Goal: Task Accomplishment & Management: Use online tool/utility

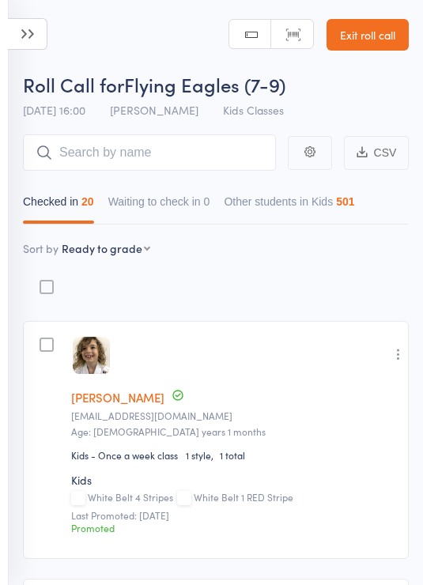
select select "9"
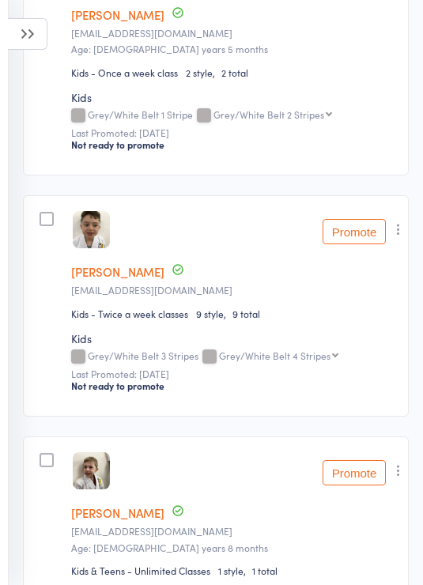
click at [29, 44] on icon at bounding box center [28, 34] width 40 height 32
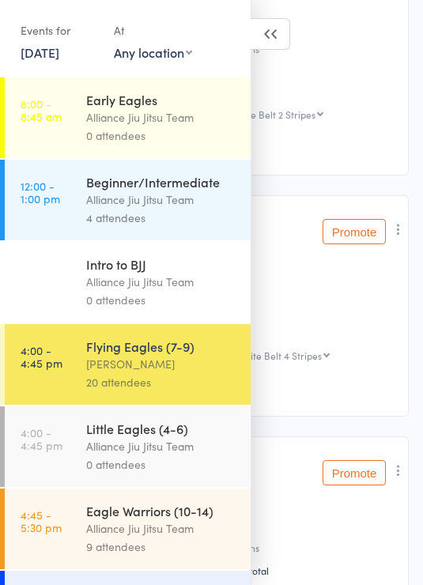
click at [173, 534] on div "Alliance Jiu Jitsu Team" at bounding box center [161, 529] width 151 height 18
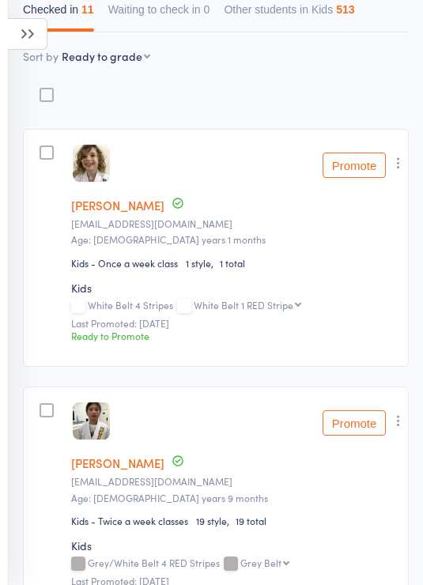
scroll to position [257, 0]
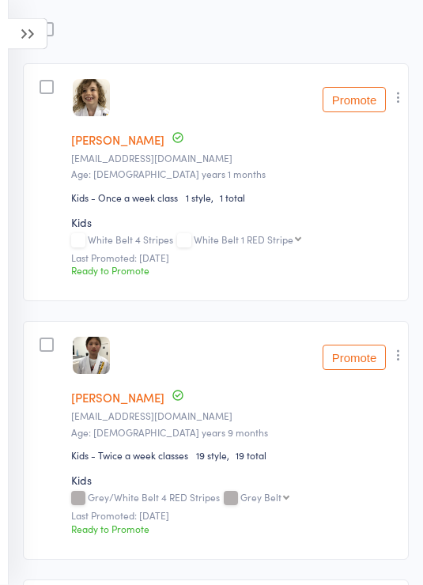
click at [398, 93] on icon "button" at bounding box center [399, 98] width 16 height 16
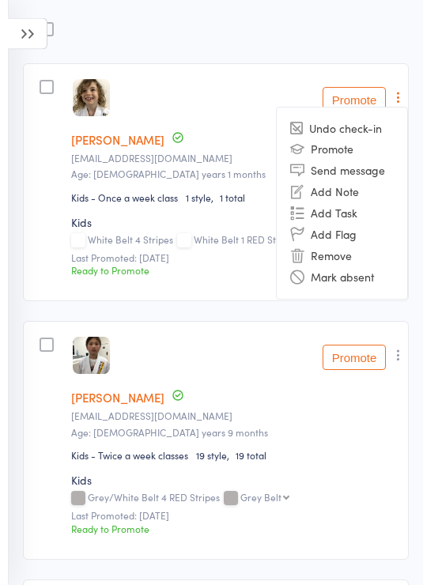
scroll to position [258, 0]
click at [348, 252] on li "Remove" at bounding box center [342, 255] width 130 height 21
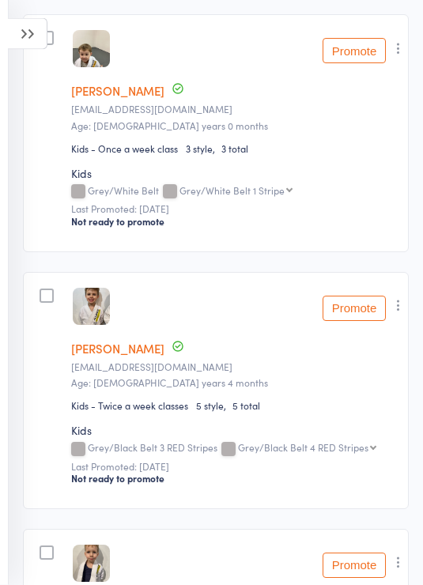
scroll to position [759, 0]
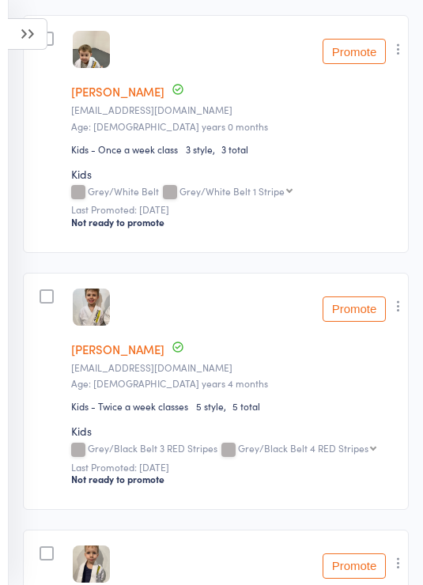
click at [408, 59] on button "button" at bounding box center [398, 49] width 19 height 19
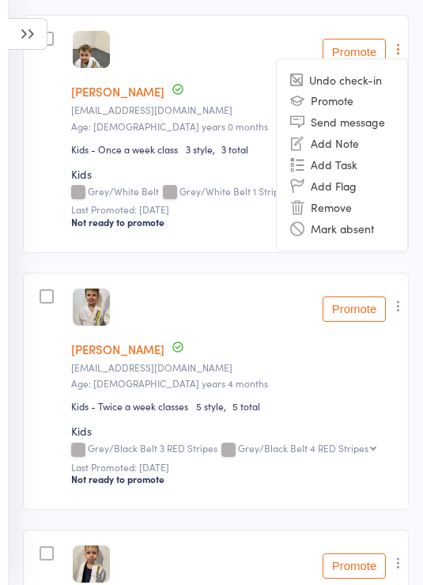
click at [352, 209] on li "Remove" at bounding box center [342, 207] width 130 height 21
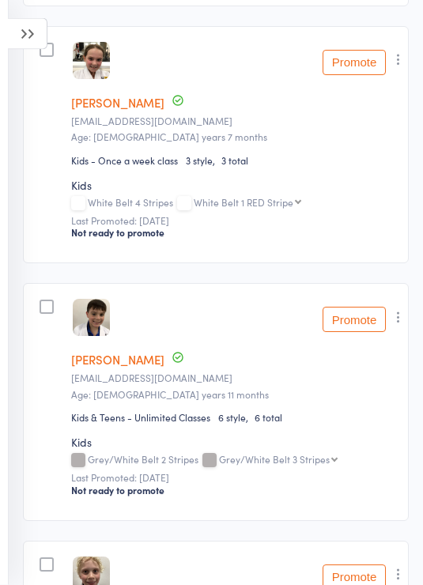
scroll to position [1317, 0]
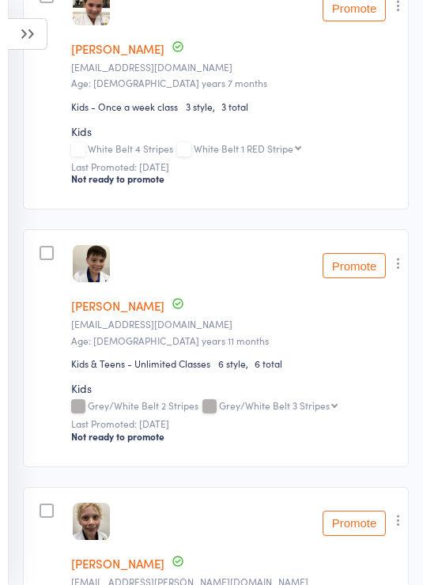
click at [406, 13] on icon "button" at bounding box center [399, 6] width 16 height 16
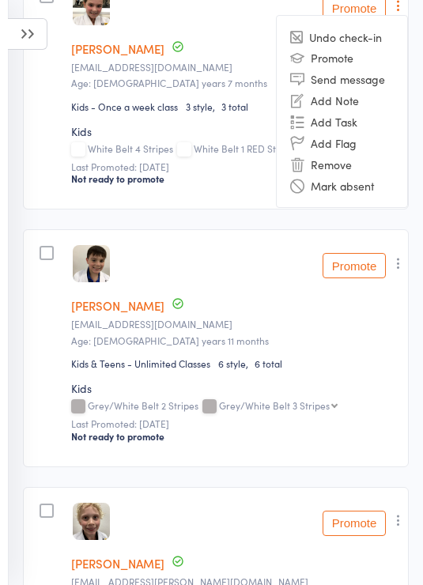
click at [352, 173] on li "Remove" at bounding box center [342, 163] width 130 height 21
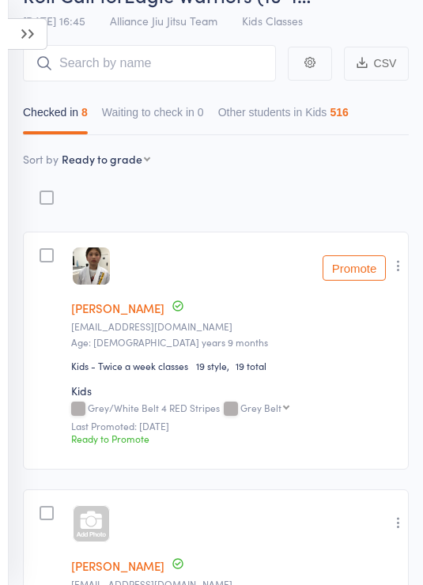
scroll to position [0, 0]
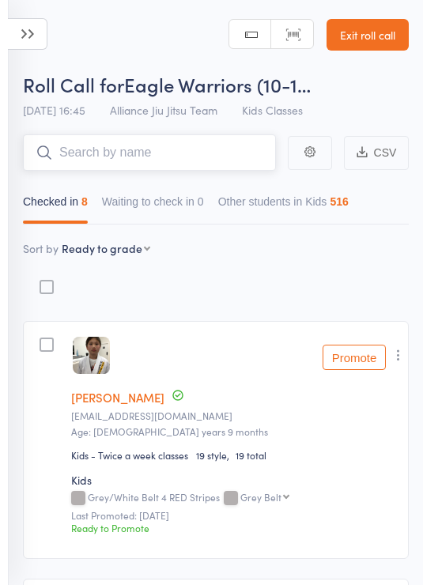
click at [170, 138] on input "search" at bounding box center [149, 152] width 253 height 36
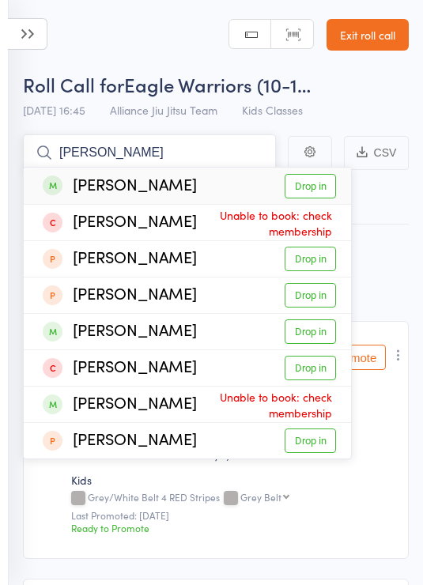
type input "[PERSON_NAME]"
click at [318, 188] on link "Drop in" at bounding box center [310, 186] width 51 height 25
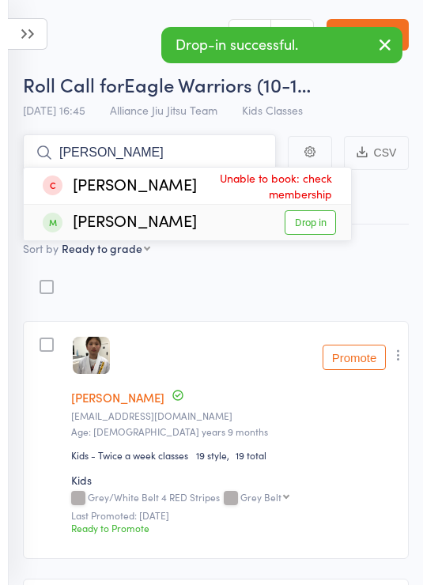
type input "[PERSON_NAME]"
click at [322, 226] on link "Drop in" at bounding box center [310, 222] width 51 height 25
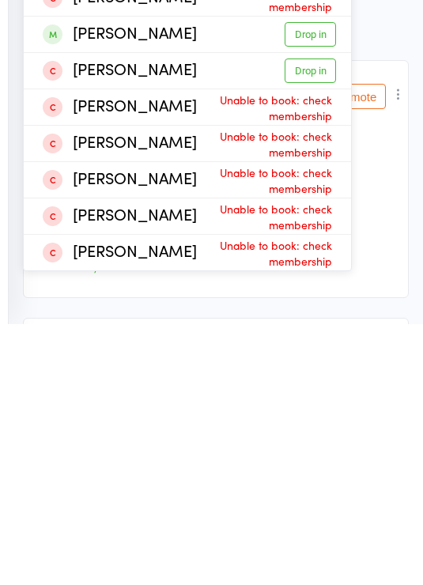
scroll to position [25, 0]
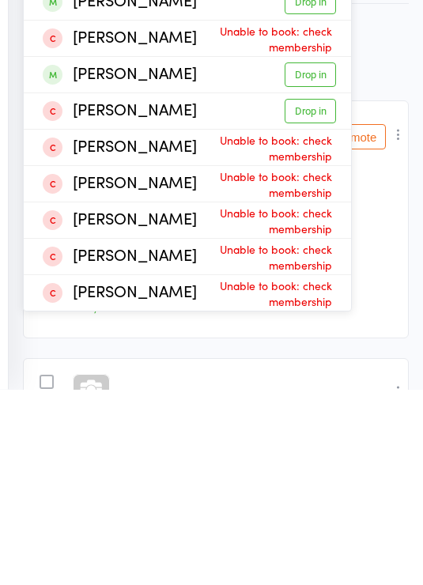
type input "H"
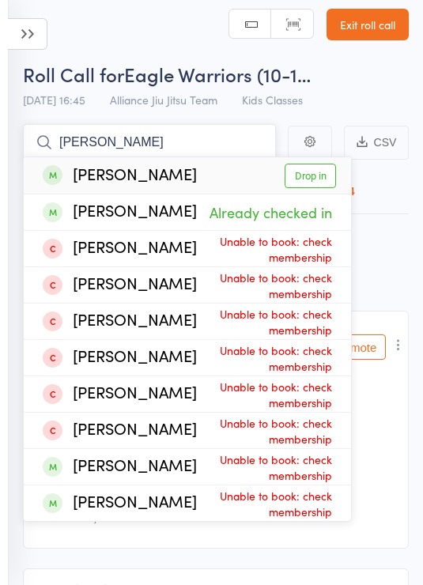
type input "J"
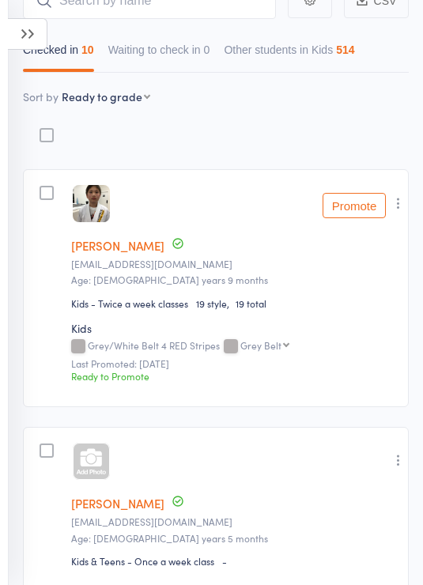
scroll to position [184, 0]
